Goal: Information Seeking & Learning: Learn about a topic

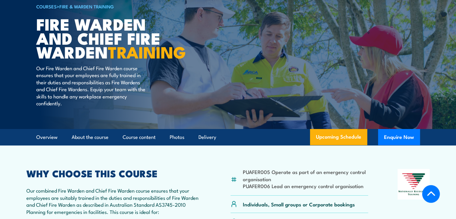
scroll to position [139, 0]
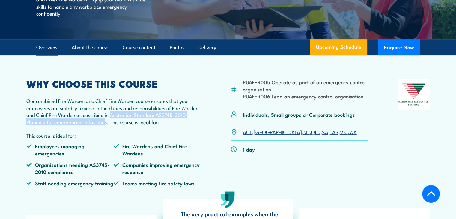
drag, startPoint x: 105, startPoint y: 136, endPoint x: 112, endPoint y: 127, distance: 11.5
click at [112, 125] on p "Our combined Fire Warden and Chief Fire Warden course ensures that your employe…" at bounding box center [113, 111] width 175 height 28
drag, startPoint x: 107, startPoint y: 136, endPoint x: 111, endPoint y: 126, distance: 10.7
click at [111, 125] on p "Our combined Fire Warden and Chief Fire Warden course ensures that your employe…" at bounding box center [113, 111] width 175 height 28
copy p "Australian Standard AS3745-2010 Planning for emergencies in facilities"
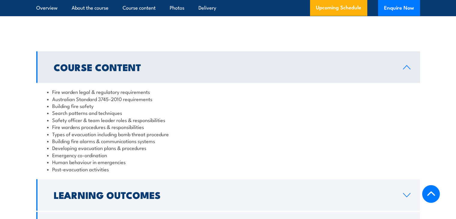
scroll to position [555, 0]
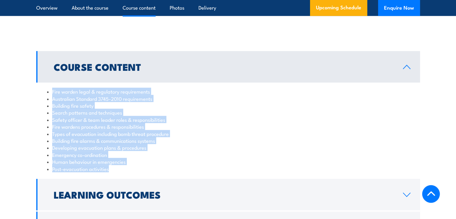
drag, startPoint x: 115, startPoint y: 175, endPoint x: 51, endPoint y: 98, distance: 100.3
click at [51, 98] on ul "Fire warden legal & regulatory requirements Australian Standard 3745-2010 requi…" at bounding box center [228, 130] width 362 height 84
copy ul "Fire warden legal & regulatory requirements Australian Standard 3745-2010 requi…"
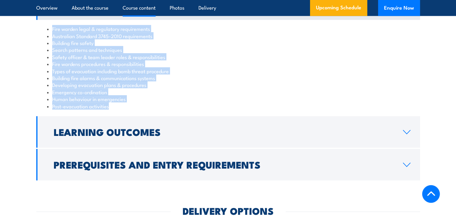
scroll to position [617, 0]
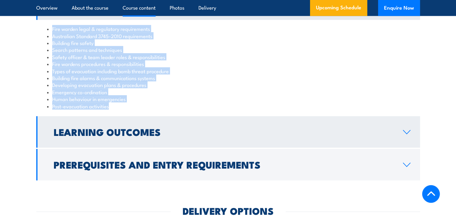
click at [112, 147] on link "Learning Outcomes" at bounding box center [228, 131] width 384 height 31
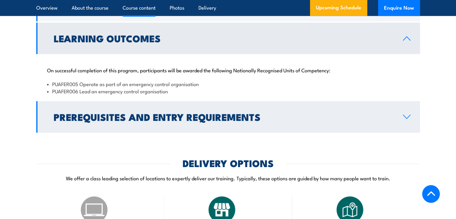
scroll to position [615, 0]
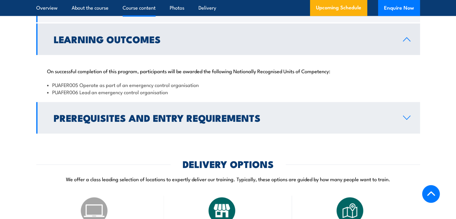
click at [89, 122] on h2 "Prerequisites and Entry Requirements" at bounding box center [223, 117] width 339 height 8
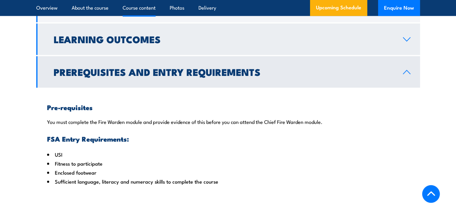
click at [92, 43] on h2 "Learning Outcomes" at bounding box center [223, 39] width 339 height 8
